Goal: Find specific page/section: Find specific page/section

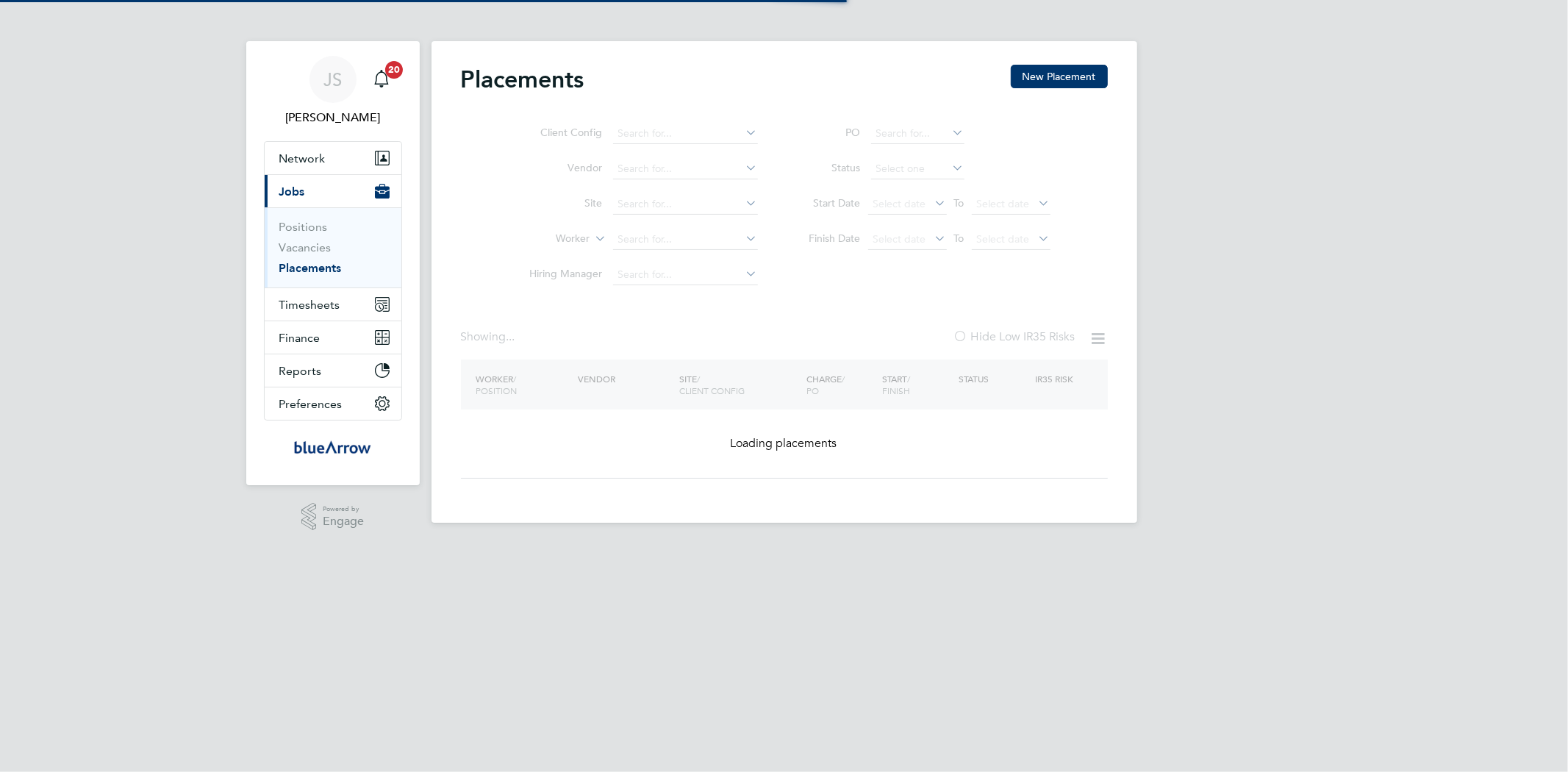
type input "Royal Wootton Basset Academy (RWBA) g4s"
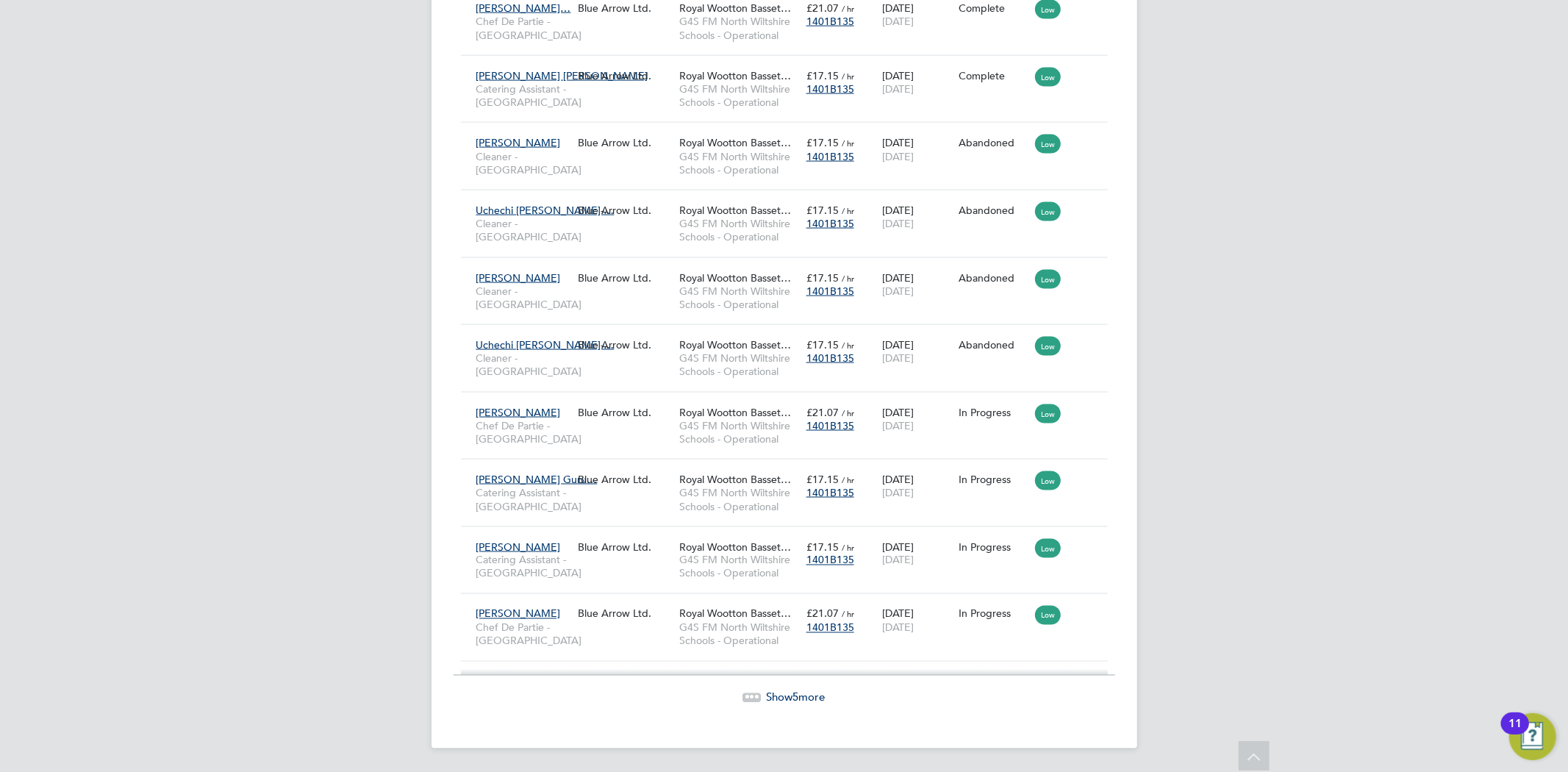
click at [799, 693] on span "Show 5 more" at bounding box center [796, 697] width 59 height 14
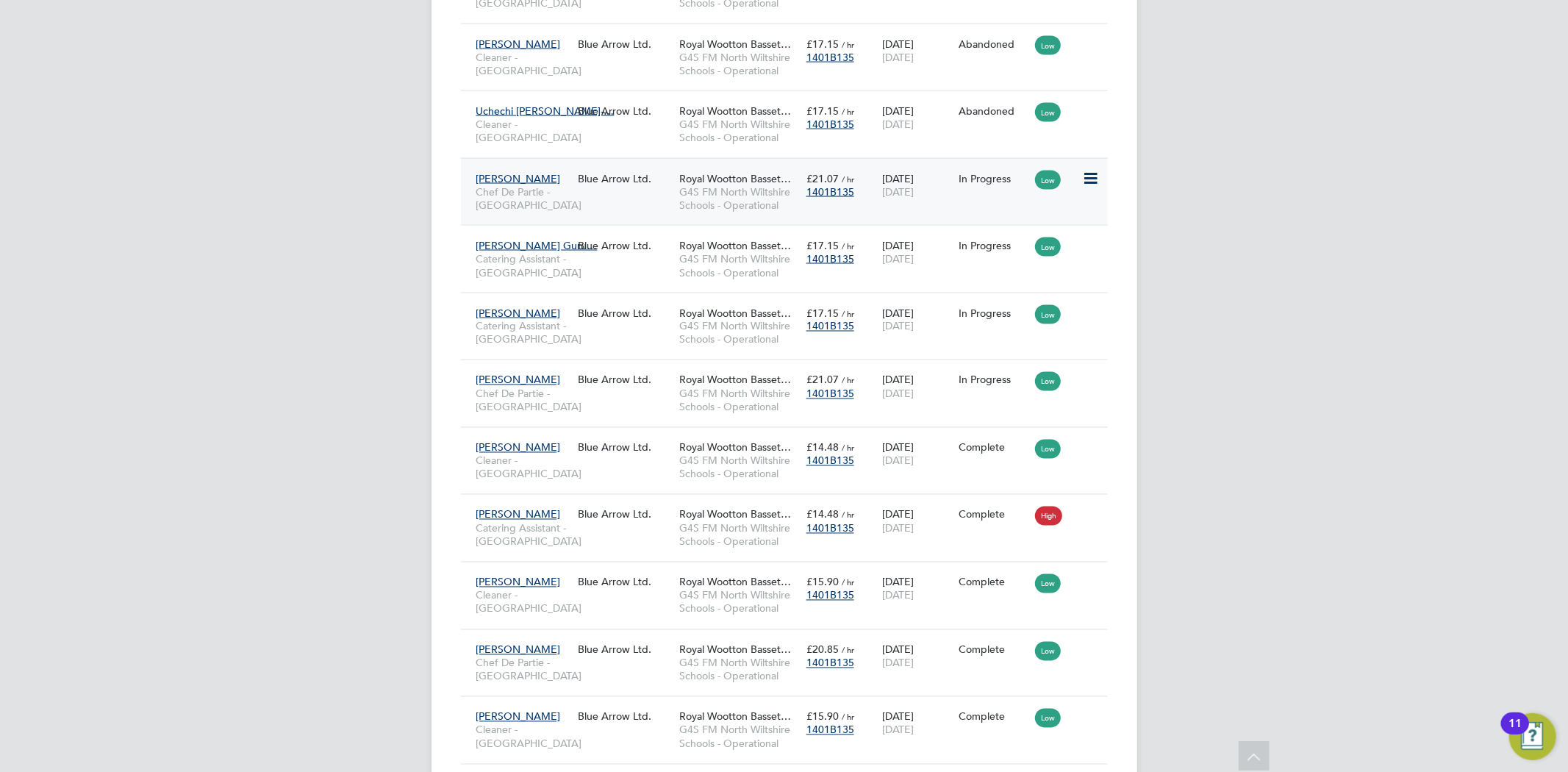
click at [1085, 188] on icon at bounding box center [1089, 179] width 15 height 17
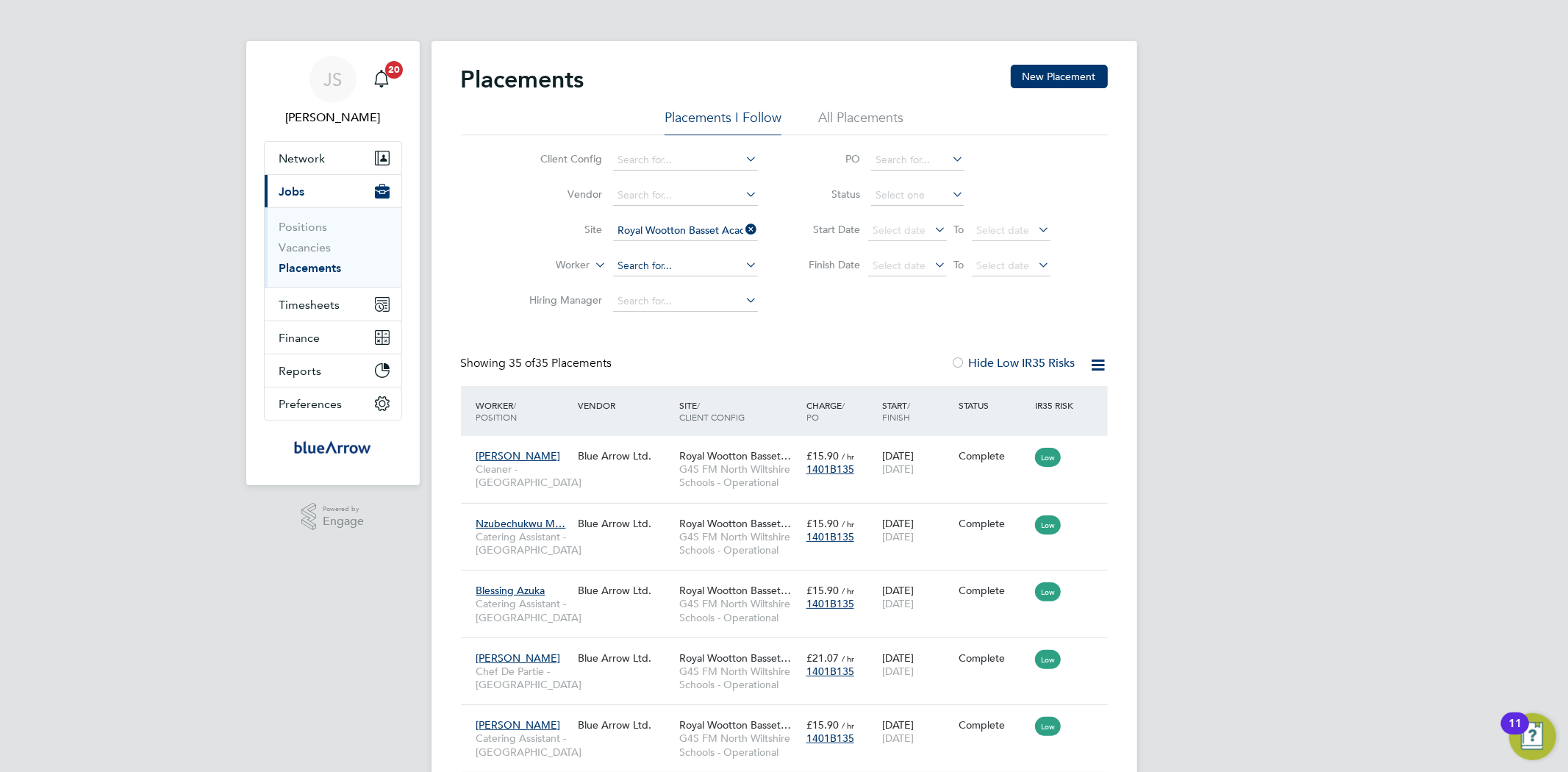
click at [682, 269] on input at bounding box center [686, 266] width 145 height 20
click at [652, 282] on li "[PERSON_NAME] [PERSON_NAME]" at bounding box center [685, 287] width 146 height 20
type input "[PERSON_NAME] [PERSON_NAME]"
